Goal: Complete application form

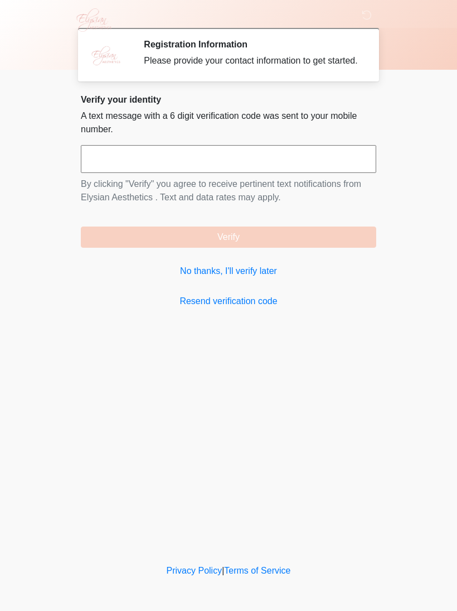
click at [298, 171] on input "text" at bounding box center [229, 159] width 296 height 28
type input "******"
click at [304, 238] on button "Verify" at bounding box center [229, 236] width 296 height 21
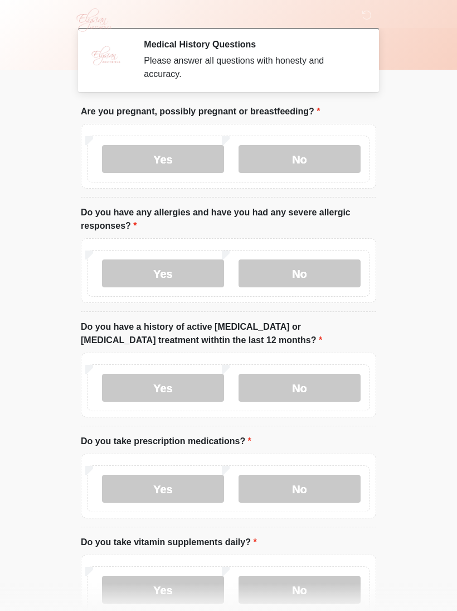
click at [322, 139] on div "Yes No" at bounding box center [228, 159] width 283 height 47
click at [323, 170] on label "No" at bounding box center [300, 159] width 122 height 28
click at [177, 281] on label "Yes" at bounding box center [163, 273] width 122 height 28
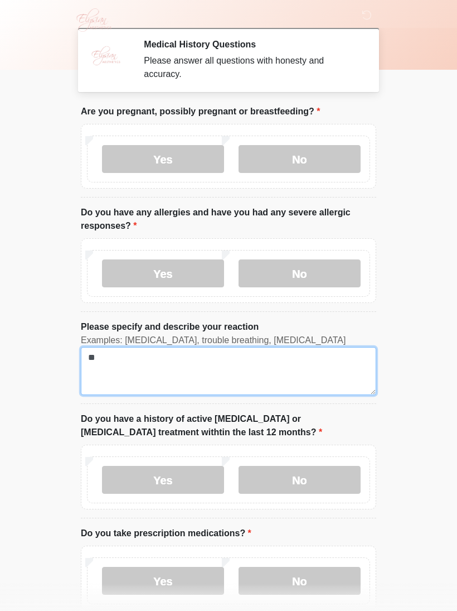
type textarea "***"
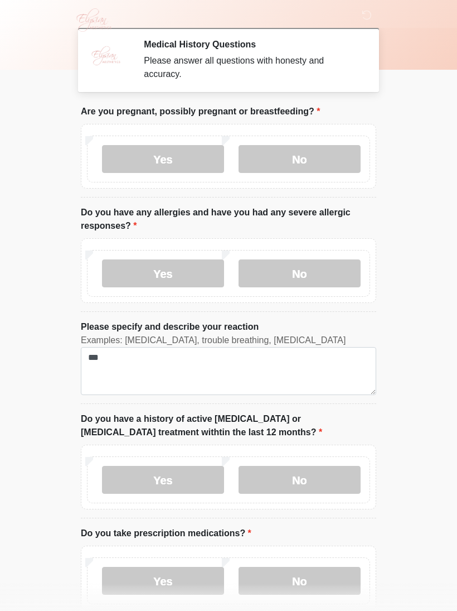
click at [302, 276] on label "No" at bounding box center [300, 273] width 122 height 28
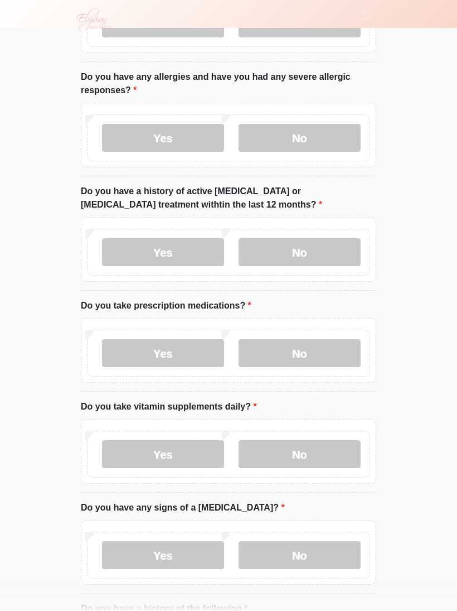
scroll to position [136, 0]
click at [316, 263] on label "No" at bounding box center [300, 252] width 122 height 28
click at [314, 409] on label "No" at bounding box center [300, 454] width 122 height 28
click at [319, 409] on label "No" at bounding box center [300, 555] width 122 height 28
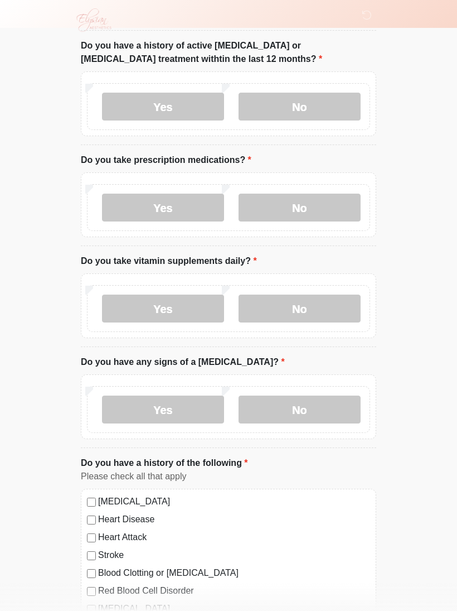
scroll to position [280, 0]
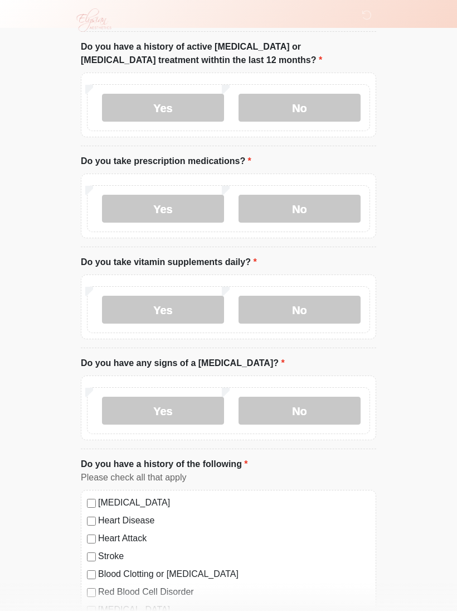
click at [171, 217] on label "Yes" at bounding box center [163, 209] width 122 height 28
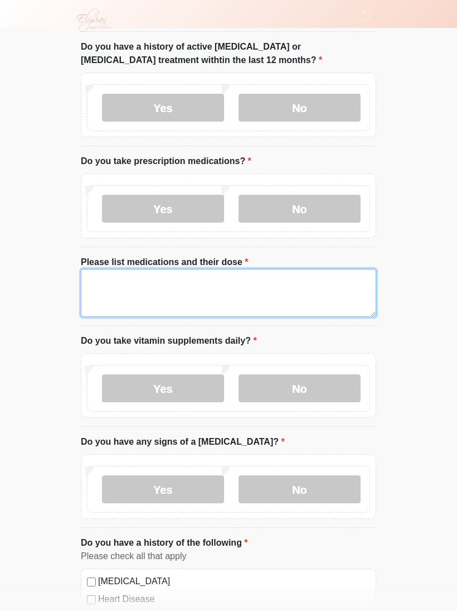
type textarea "*"
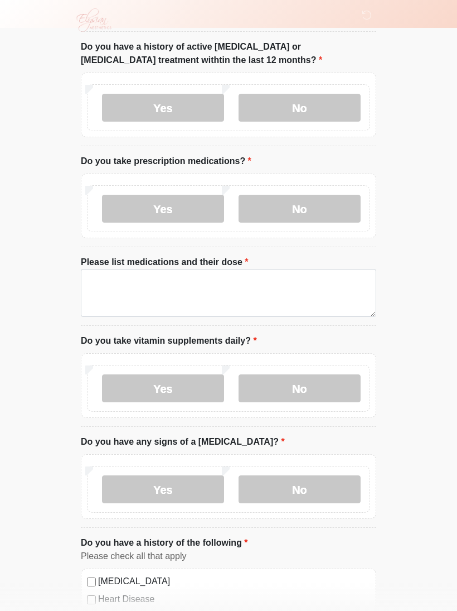
click at [325, 203] on label "No" at bounding box center [300, 209] width 122 height 28
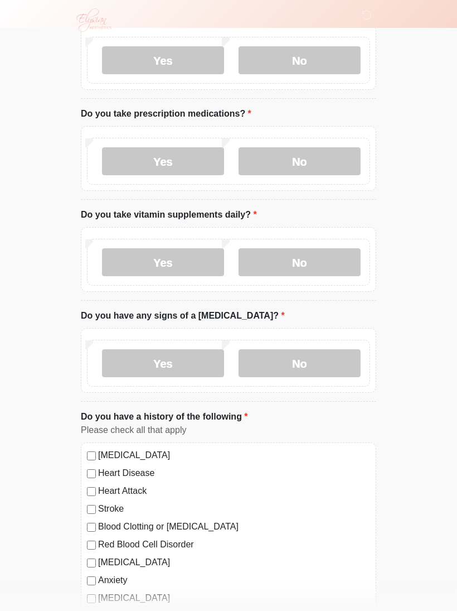
scroll to position [370, 0]
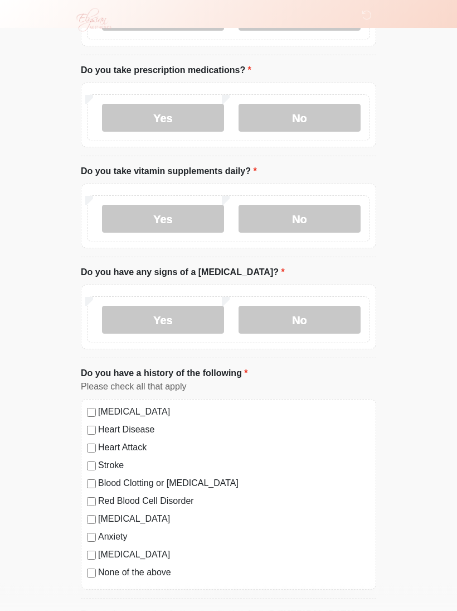
click at [160, 119] on label "Yes" at bounding box center [163, 118] width 122 height 28
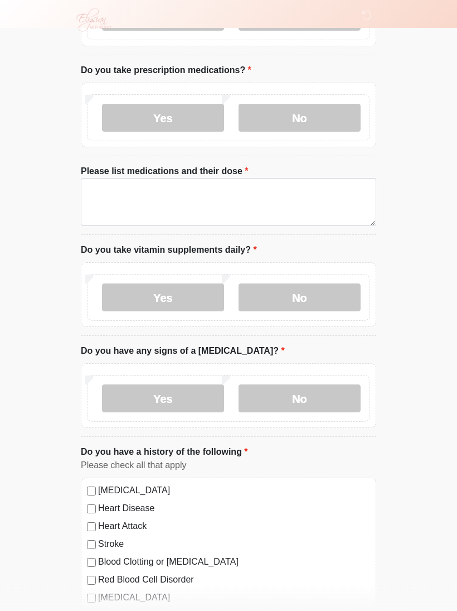
scroll to position [371, 0]
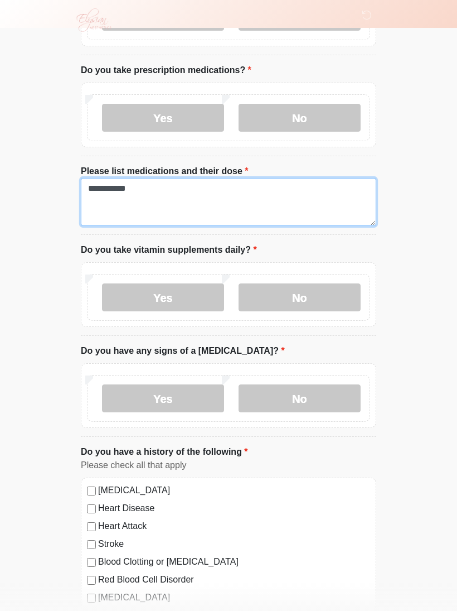
click at [95, 182] on textarea "**********" at bounding box center [229, 202] width 296 height 48
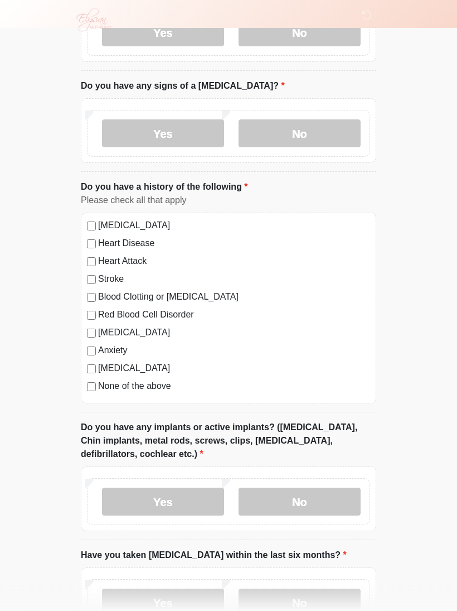
scroll to position [636, 0]
type textarea "**********"
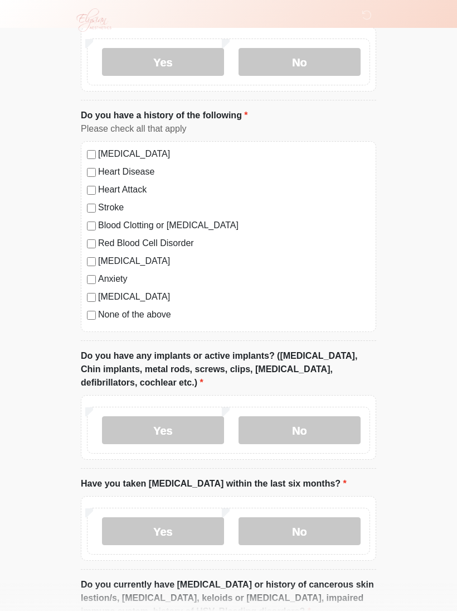
scroll to position [709, 0]
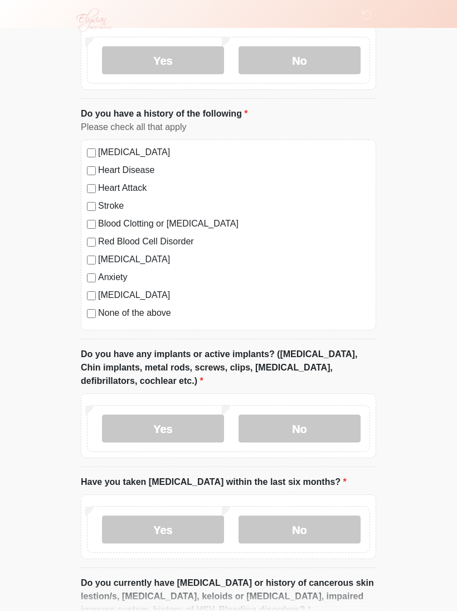
click at [160, 409] on label "Yes" at bounding box center [163, 428] width 122 height 28
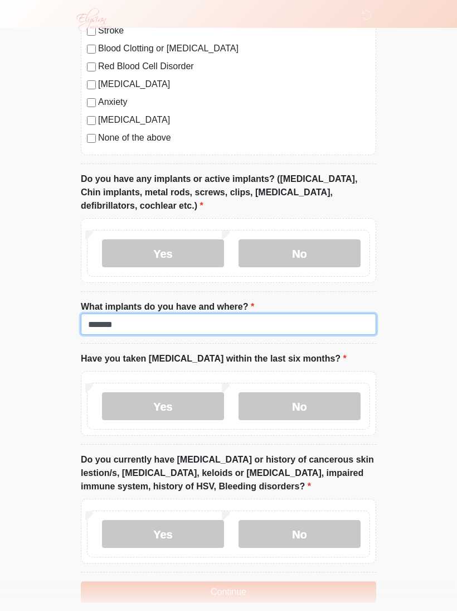
scroll to position [913, 0]
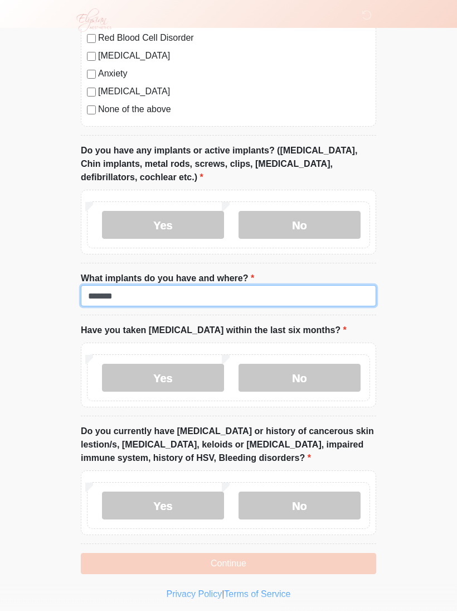
type input "*******"
click at [300, 377] on label "No" at bounding box center [300, 378] width 122 height 28
click at [300, 409] on label "No" at bounding box center [300, 505] width 122 height 28
click at [276, 409] on button "Continue" at bounding box center [229, 563] width 296 height 21
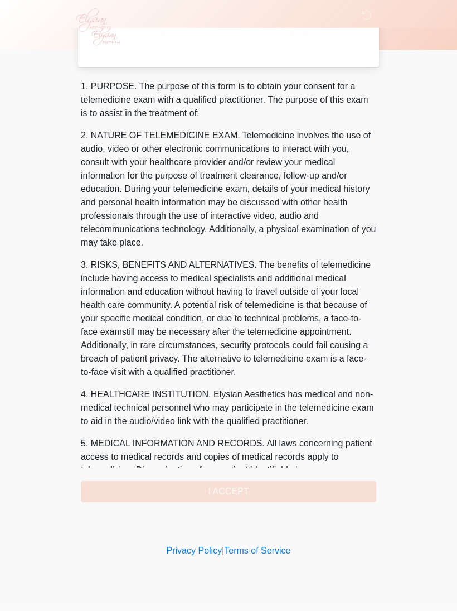
scroll to position [0, 0]
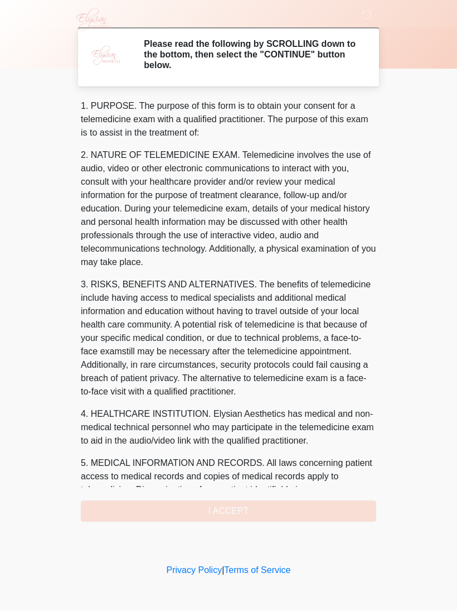
click at [272, 409] on div "1. PURPOSE. The purpose of this form is to obtain your consent for a telemedici…" at bounding box center [229, 311] width 296 height 422
click at [214, 409] on div "1. PURPOSE. The purpose of this form is to obtain your consent for a telemedici…" at bounding box center [229, 311] width 296 height 422
click at [237, 409] on div "1. PURPOSE. The purpose of this form is to obtain your consent for a telemedici…" at bounding box center [229, 311] width 296 height 422
click at [231, 409] on div "1. PURPOSE. The purpose of this form is to obtain your consent for a telemedici…" at bounding box center [229, 311] width 296 height 422
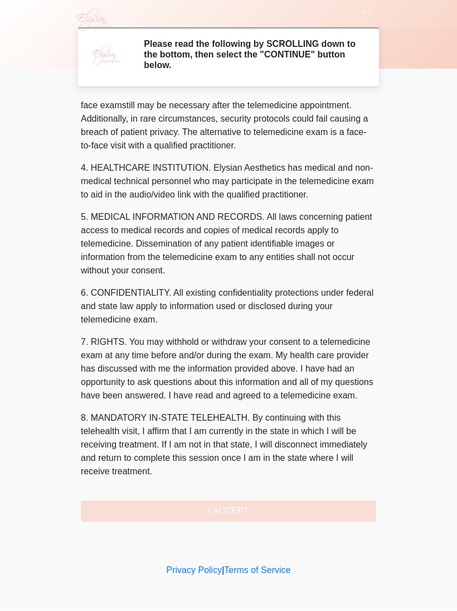
scroll to position [259, 0]
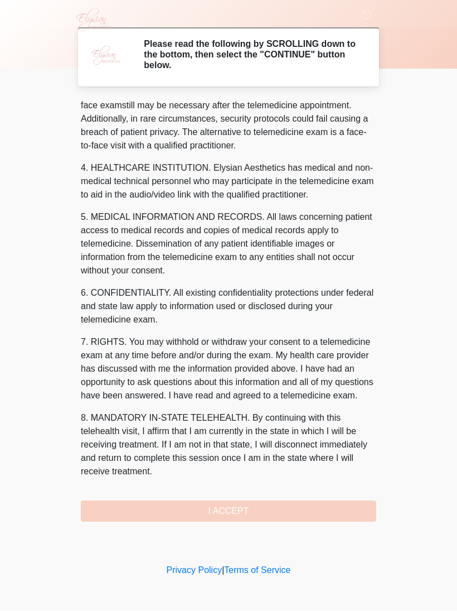
click at [242, 409] on button "I ACCEPT" at bounding box center [229, 511] width 296 height 21
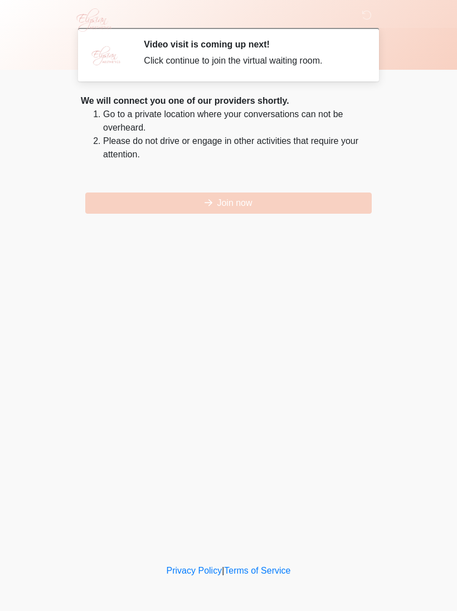
click at [261, 205] on button "Join now" at bounding box center [228, 202] width 287 height 21
